Goal: Browse casually: Explore the website without a specific task or goal

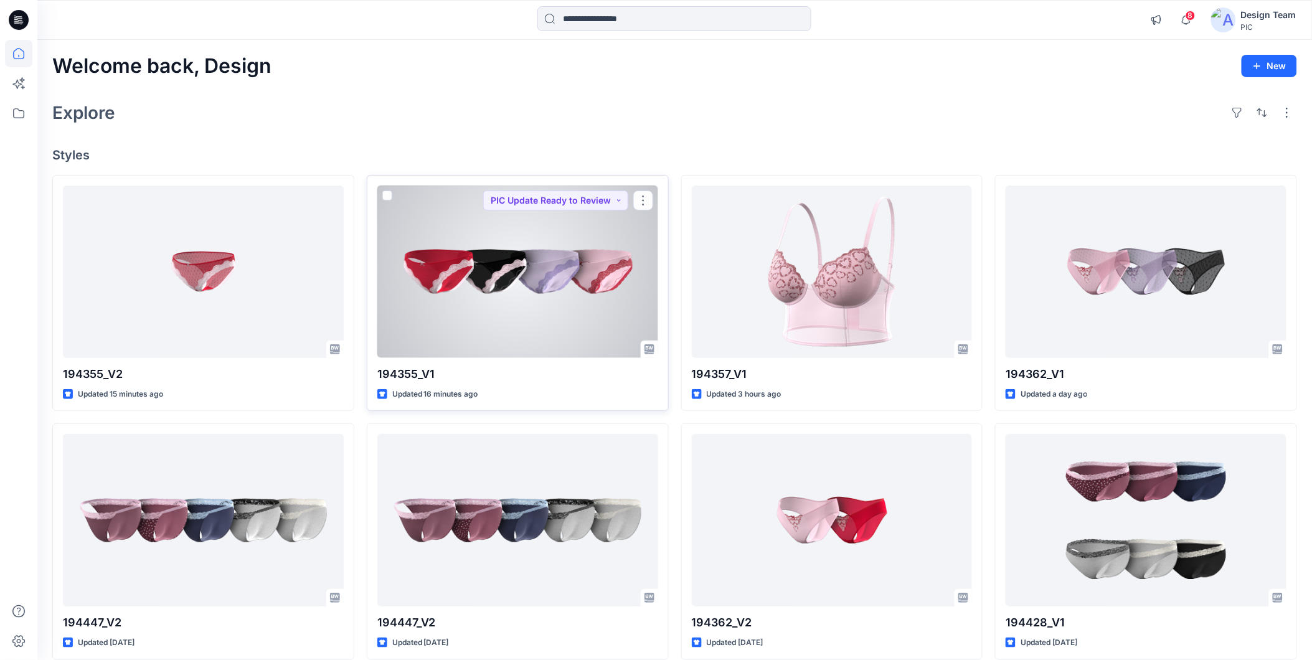
click at [565, 309] on div at bounding box center [517, 272] width 281 height 172
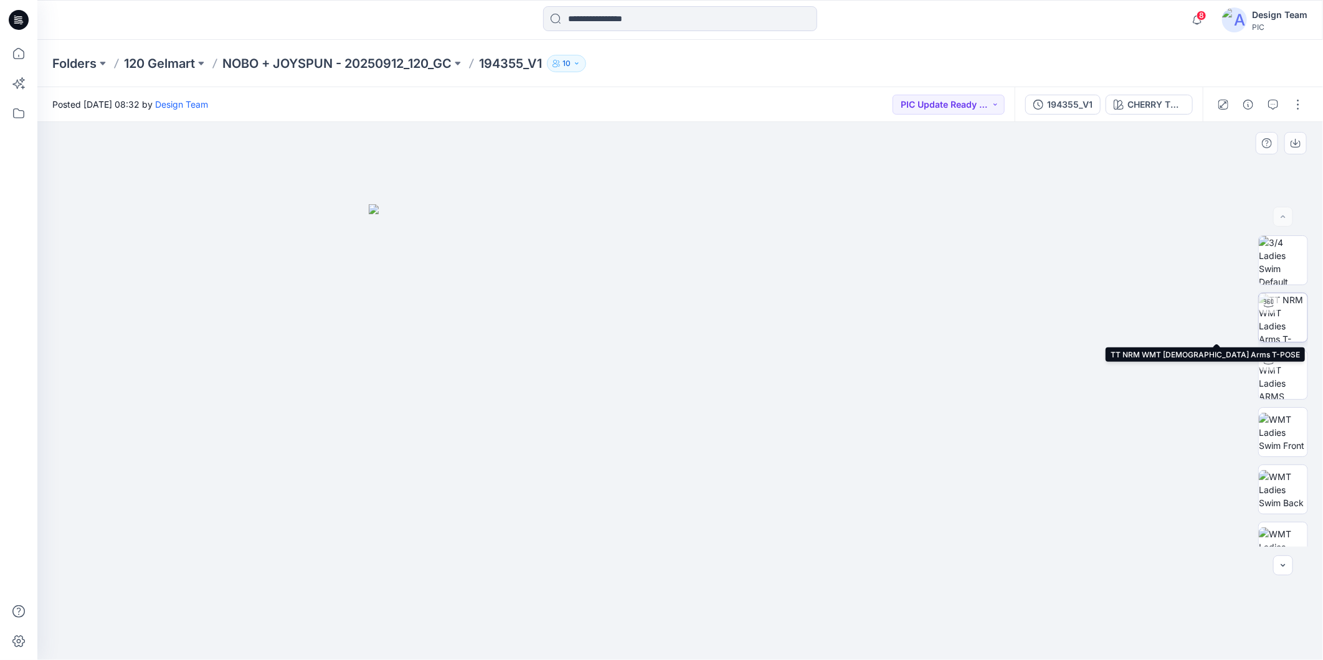
click at [1288, 318] on img at bounding box center [1282, 317] width 49 height 49
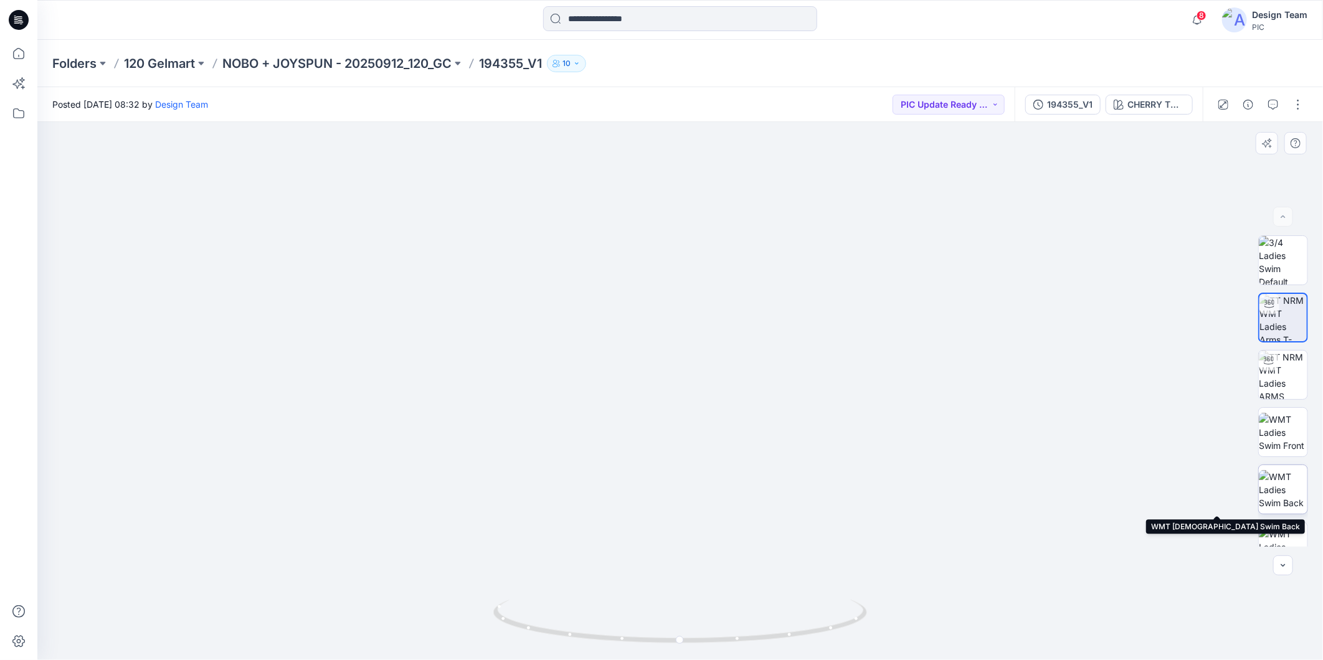
click at [1282, 488] on img at bounding box center [1282, 489] width 49 height 39
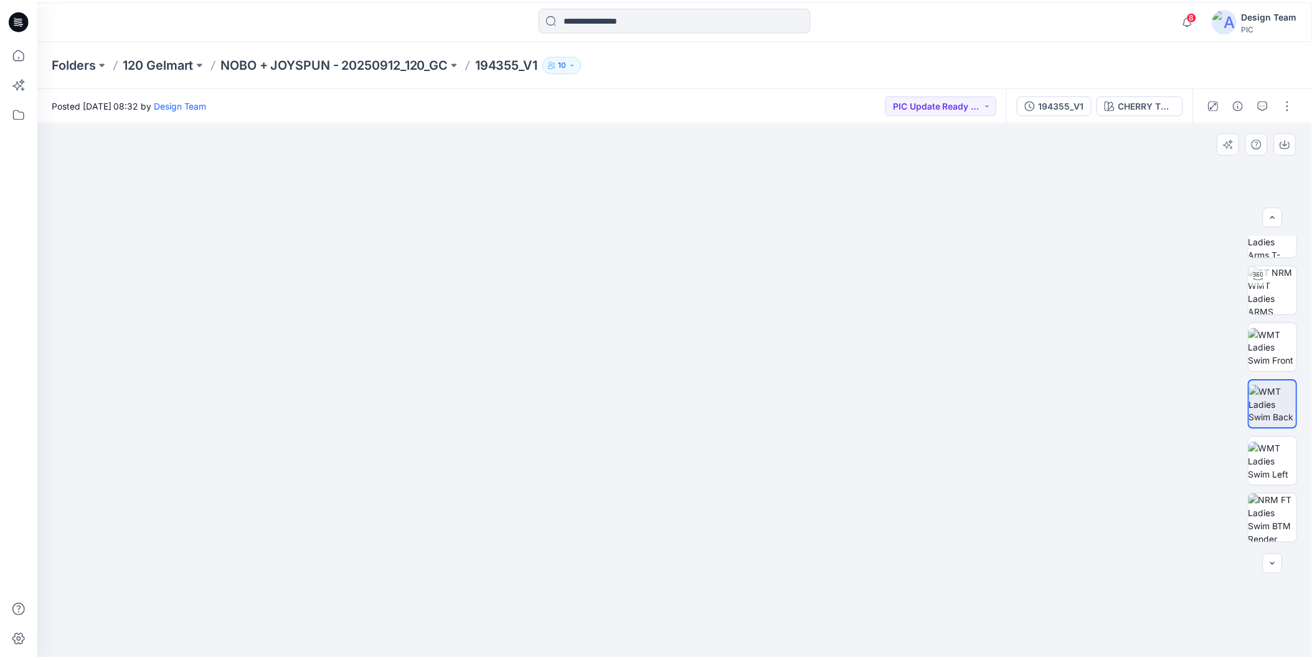
scroll to position [311, 0]
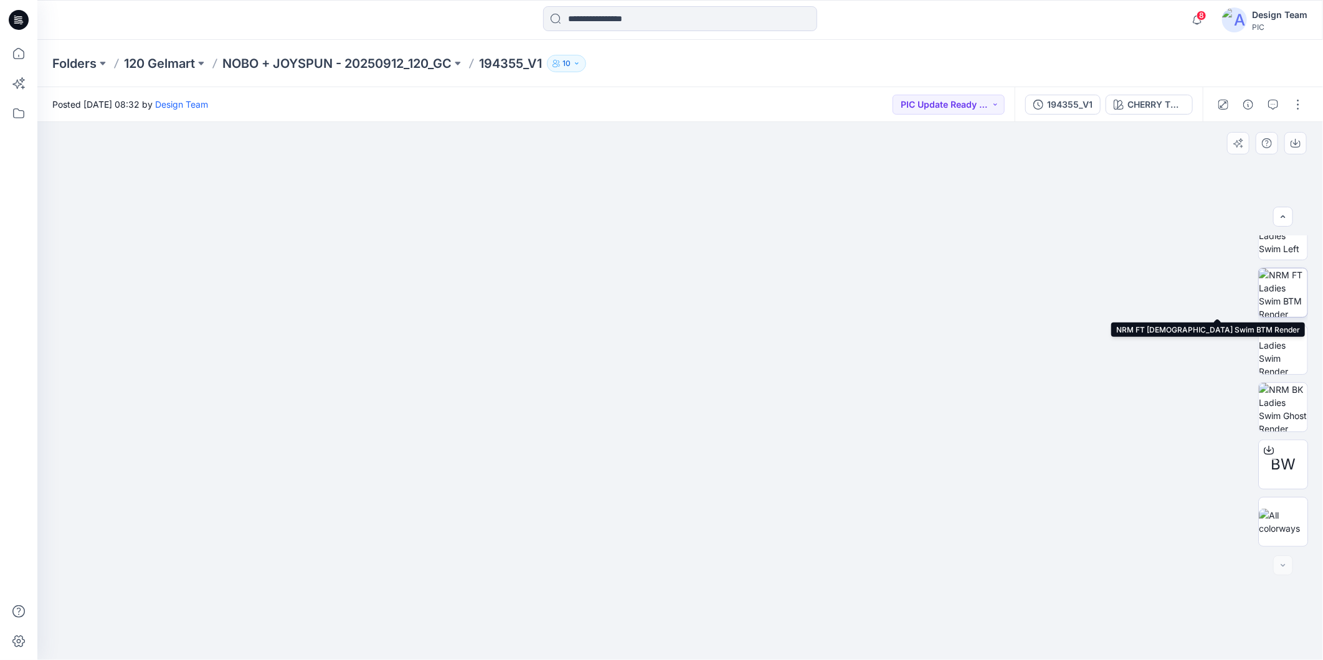
click at [1284, 283] on img at bounding box center [1282, 292] width 49 height 49
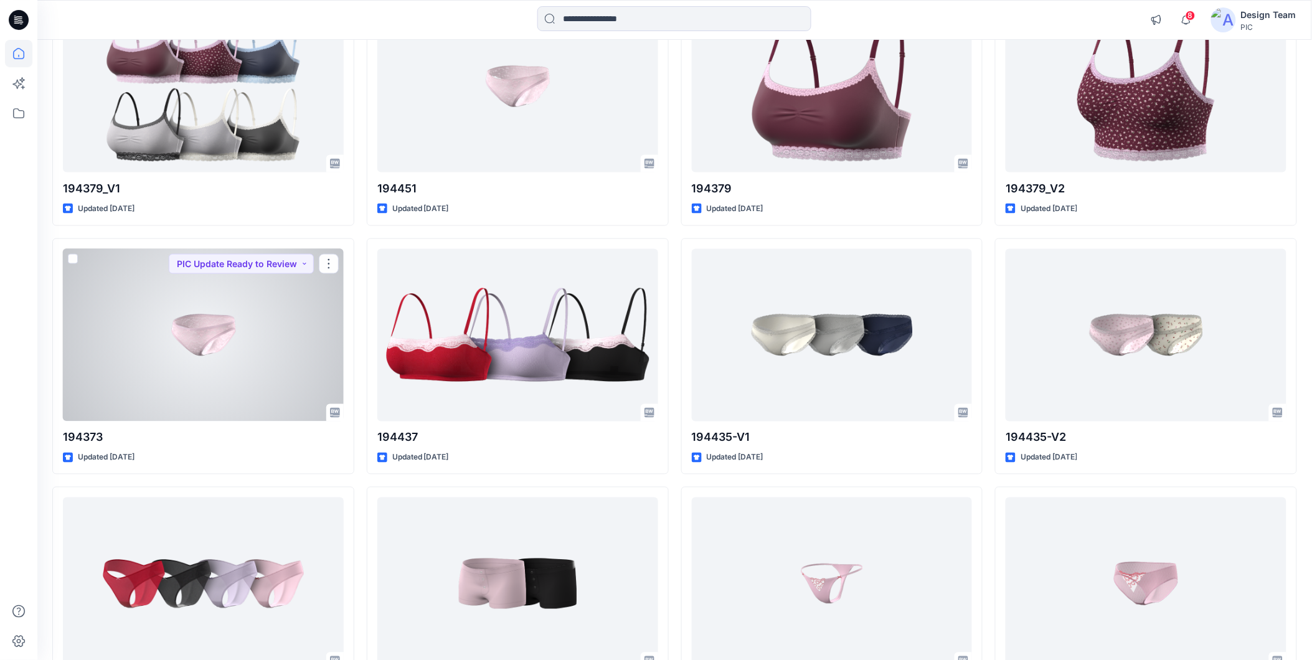
scroll to position [3917, 0]
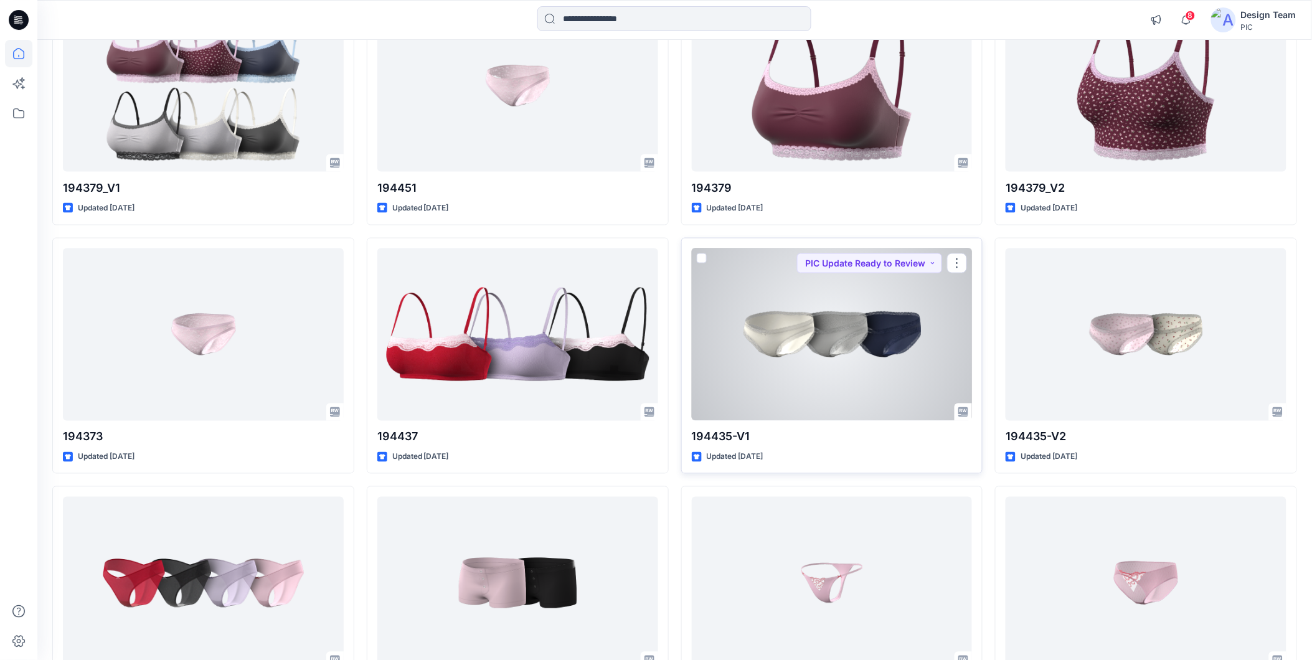
click at [812, 385] on div at bounding box center [832, 334] width 281 height 172
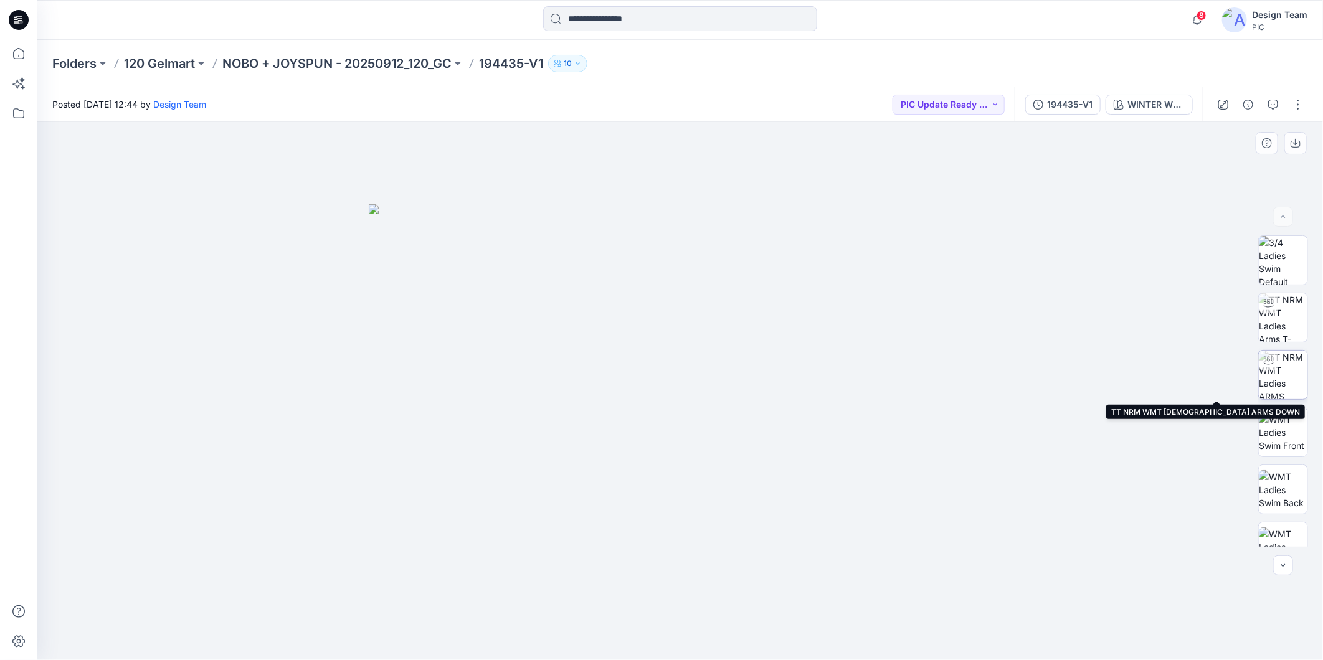
click at [1283, 387] on img at bounding box center [1282, 375] width 49 height 49
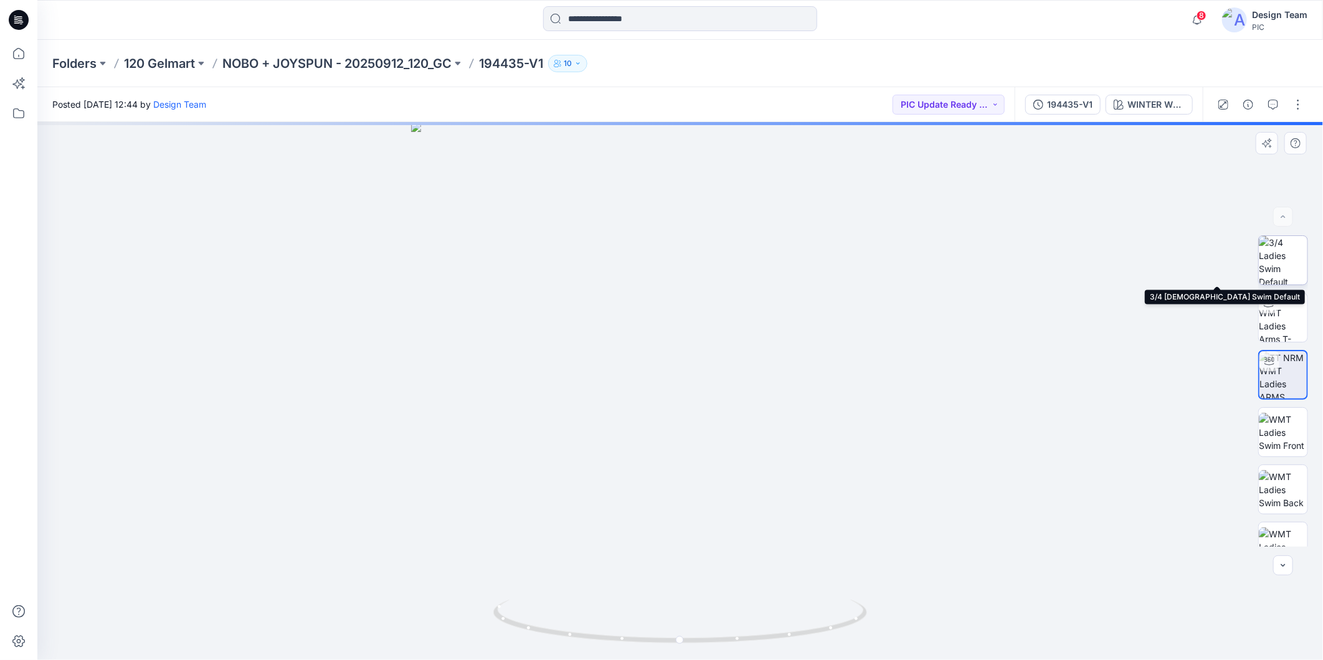
click at [1277, 262] on img at bounding box center [1282, 260] width 49 height 49
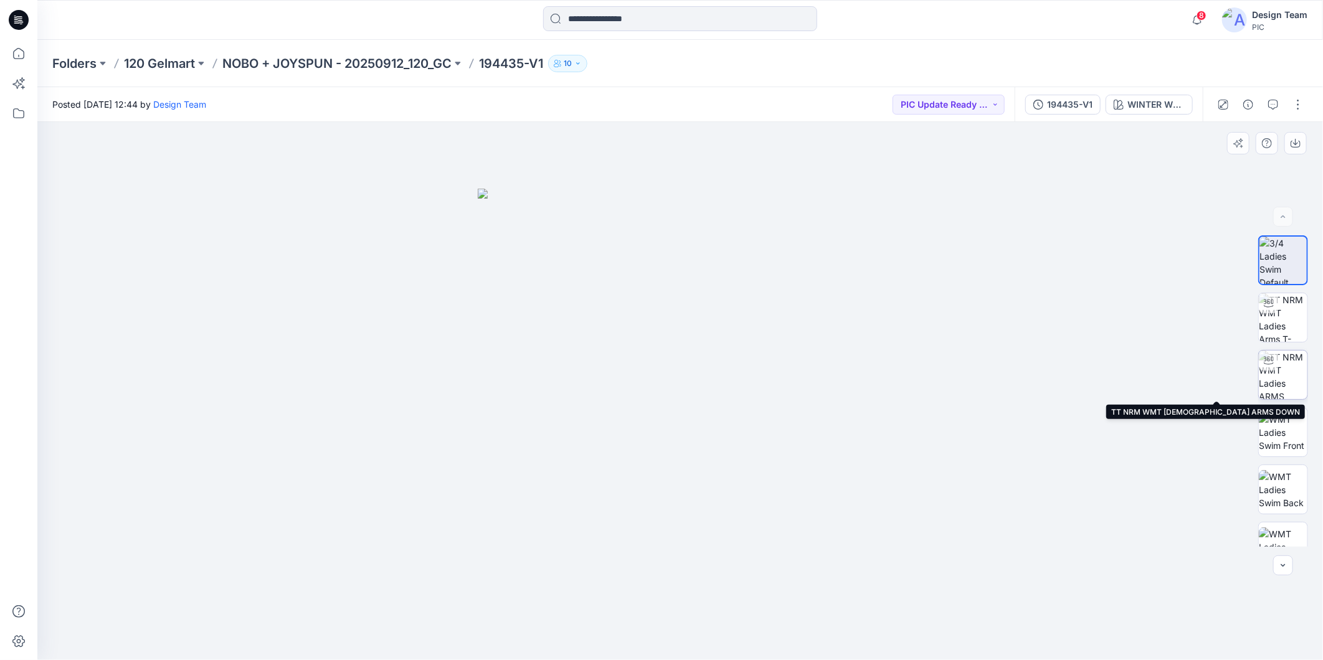
click at [1281, 389] on img at bounding box center [1282, 375] width 49 height 49
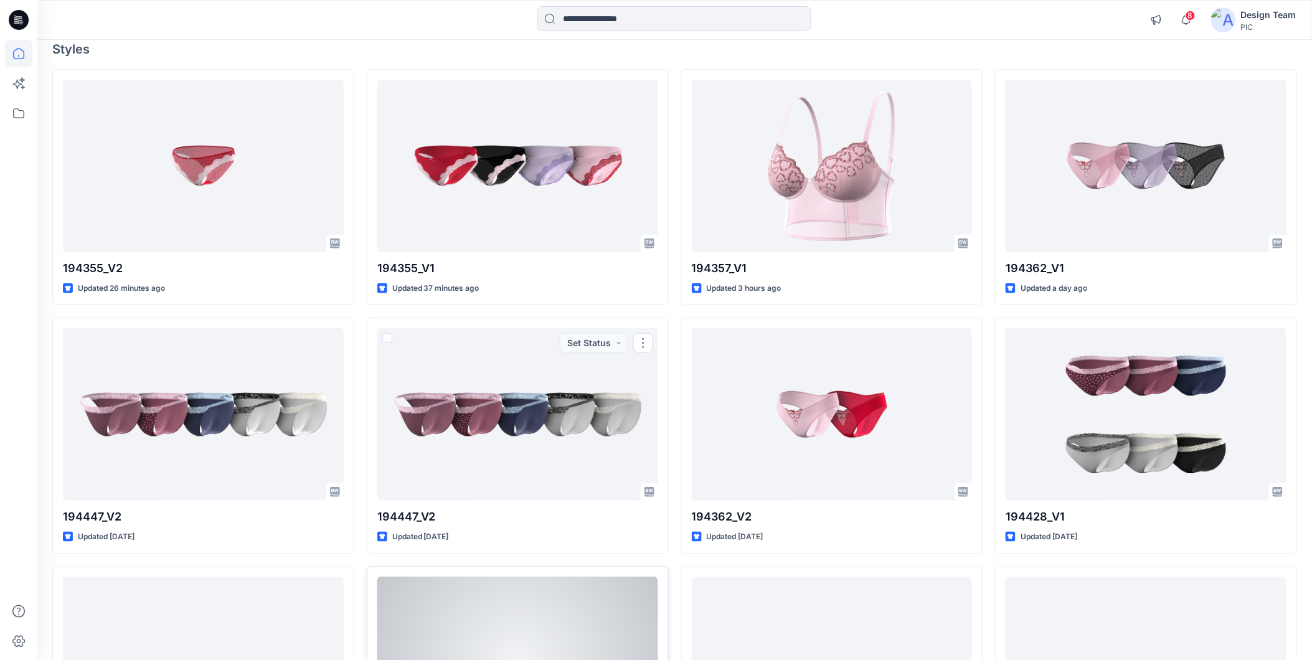
scroll to position [207, 0]
